Goal: Check status: Check status

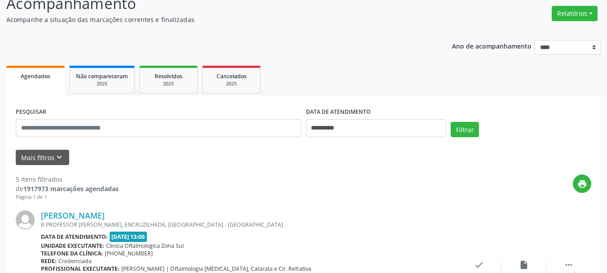
scroll to position [45, 0]
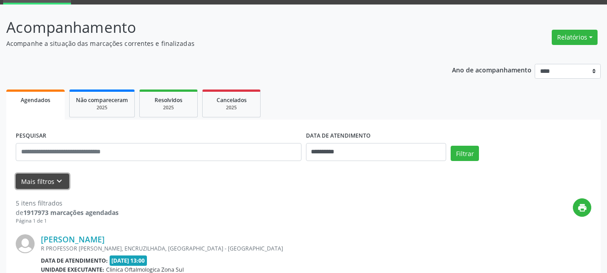
click at [59, 177] on icon "keyboard_arrow_down" at bounding box center [59, 181] width 10 height 10
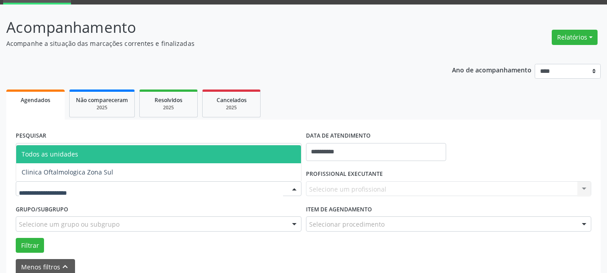
click at [74, 194] on div at bounding box center [159, 188] width 286 height 15
click at [67, 182] on div at bounding box center [159, 188] width 286 height 15
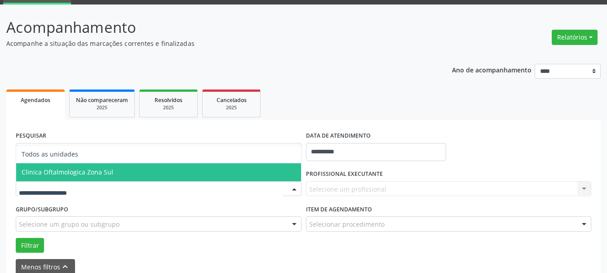
click at [66, 174] on span "Clinica Oftalmologica Zona Sul" at bounding box center [68, 172] width 92 height 9
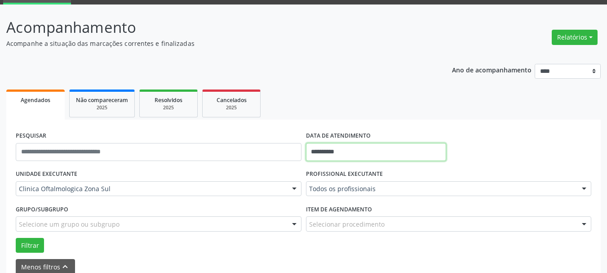
click at [393, 155] on input "**********" at bounding box center [376, 152] width 141 height 18
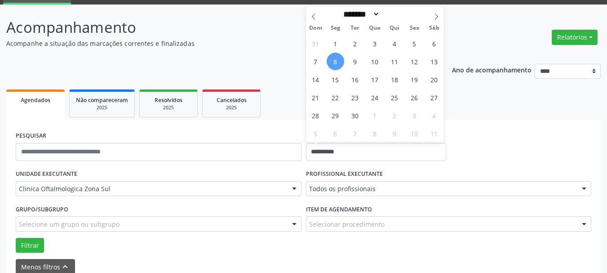
click at [334, 63] on span "8" at bounding box center [336, 62] width 18 height 18
type input "**********"
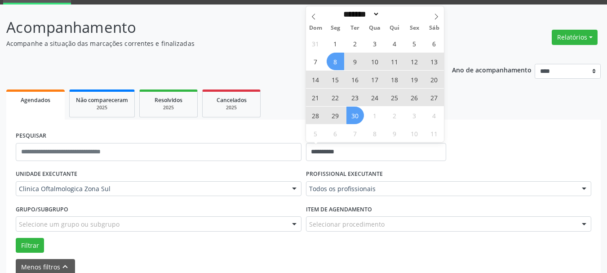
click at [354, 111] on span "30" at bounding box center [355, 115] width 18 height 18
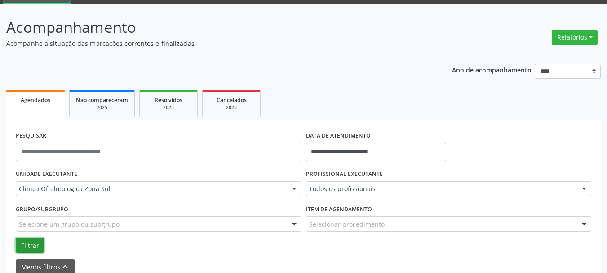
click at [27, 250] on button "Filtrar" at bounding box center [30, 245] width 28 height 15
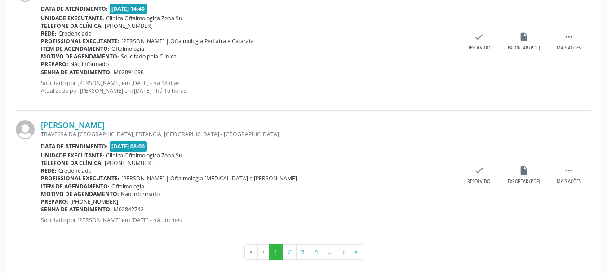
scroll to position [2173, 0]
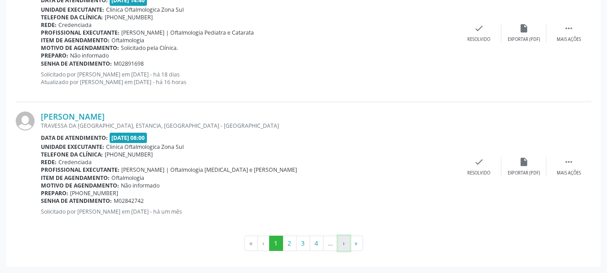
click at [341, 240] on button "›" at bounding box center [344, 242] width 12 height 15
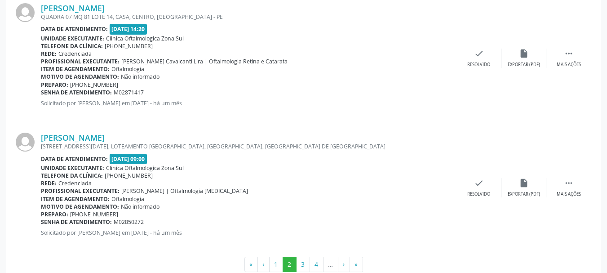
scroll to position [2073, 0]
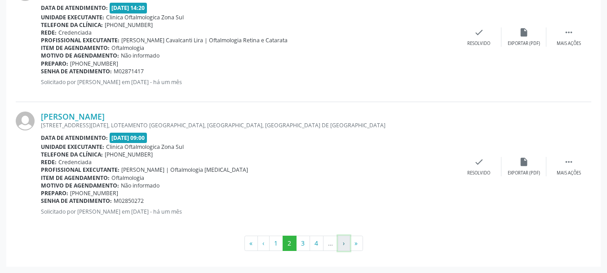
click at [341, 243] on button "›" at bounding box center [344, 242] width 12 height 15
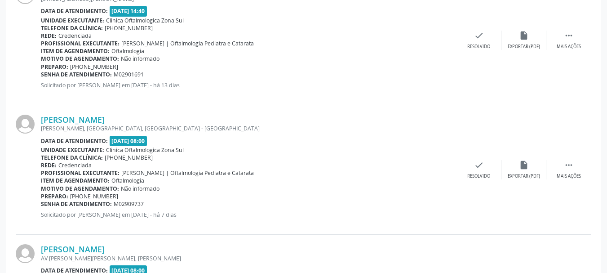
scroll to position [1946, 0]
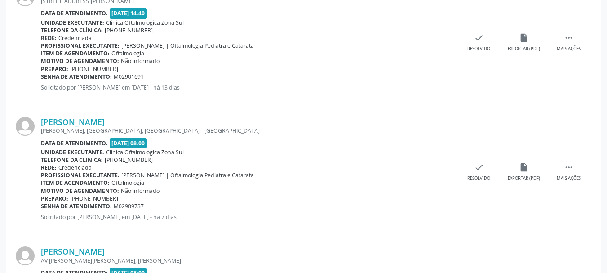
copy div "[PERSON_NAME]"
drag, startPoint x: 187, startPoint y: 119, endPoint x: 32, endPoint y: 119, distance: 154.9
click at [32, 119] on div "[PERSON_NAME] [GEOGRAPHIC_DATA], [GEOGRAPHIC_DATA], [GEOGRAPHIC_DATA] - [GEOGRA…" at bounding box center [303, 171] width 575 height 129
copy div "enha de atendimento: M02909737"
copy div "Senha de atendimento: M02909737"
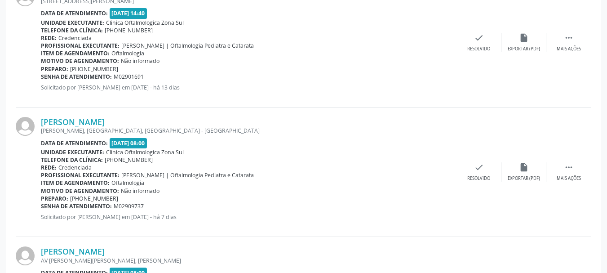
drag, startPoint x: 146, startPoint y: 204, endPoint x: 41, endPoint y: 205, distance: 104.2
click at [41, 205] on div "Senha de atendimento: M02909737" at bounding box center [248, 206] width 415 height 8
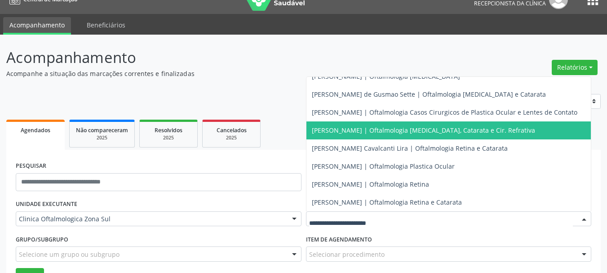
scroll to position [60, 0]
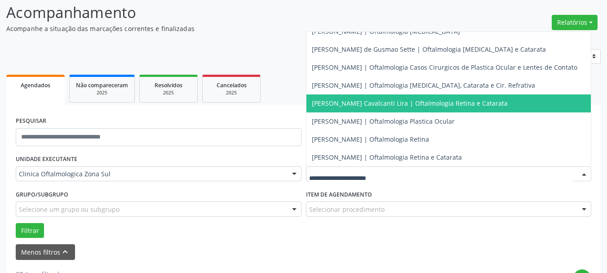
click at [351, 99] on span "[PERSON_NAME] Cavalcanti Lira | Oftalmologia Retina e Catarata" at bounding box center [410, 103] width 196 height 9
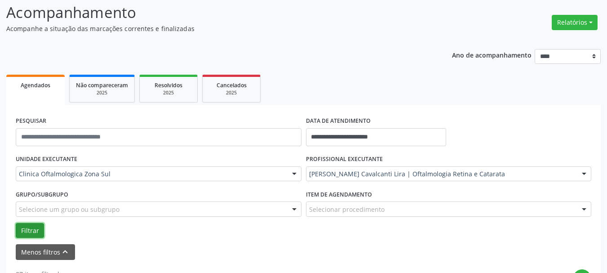
click at [33, 229] on button "Filtrar" at bounding box center [30, 230] width 28 height 15
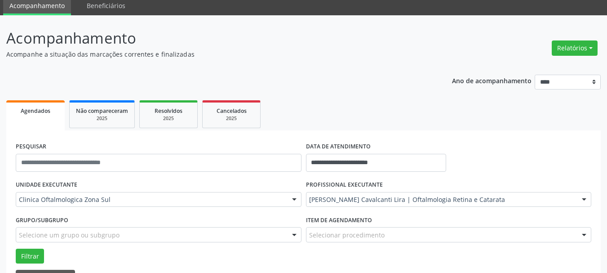
scroll to position [0, 0]
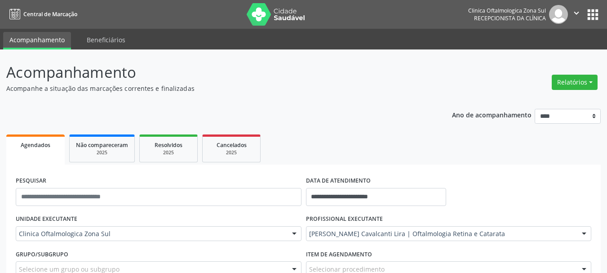
click at [252, 25] on img at bounding box center [276, 14] width 58 height 22
